Goal: Contribute content

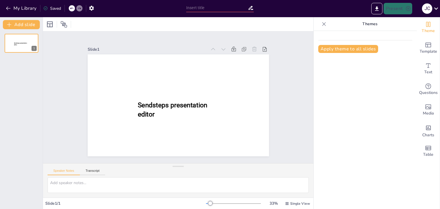
type input "Ser Panameño: Diversidad Étnica y Herencia Cultural"
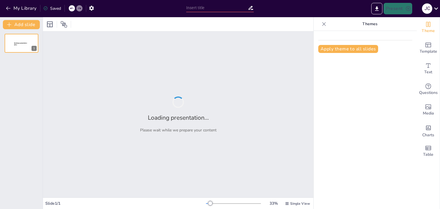
type input "Ser Panameño: Diversidad Étnica y Herencia Cultural"
